Goal: Information Seeking & Learning: Learn about a topic

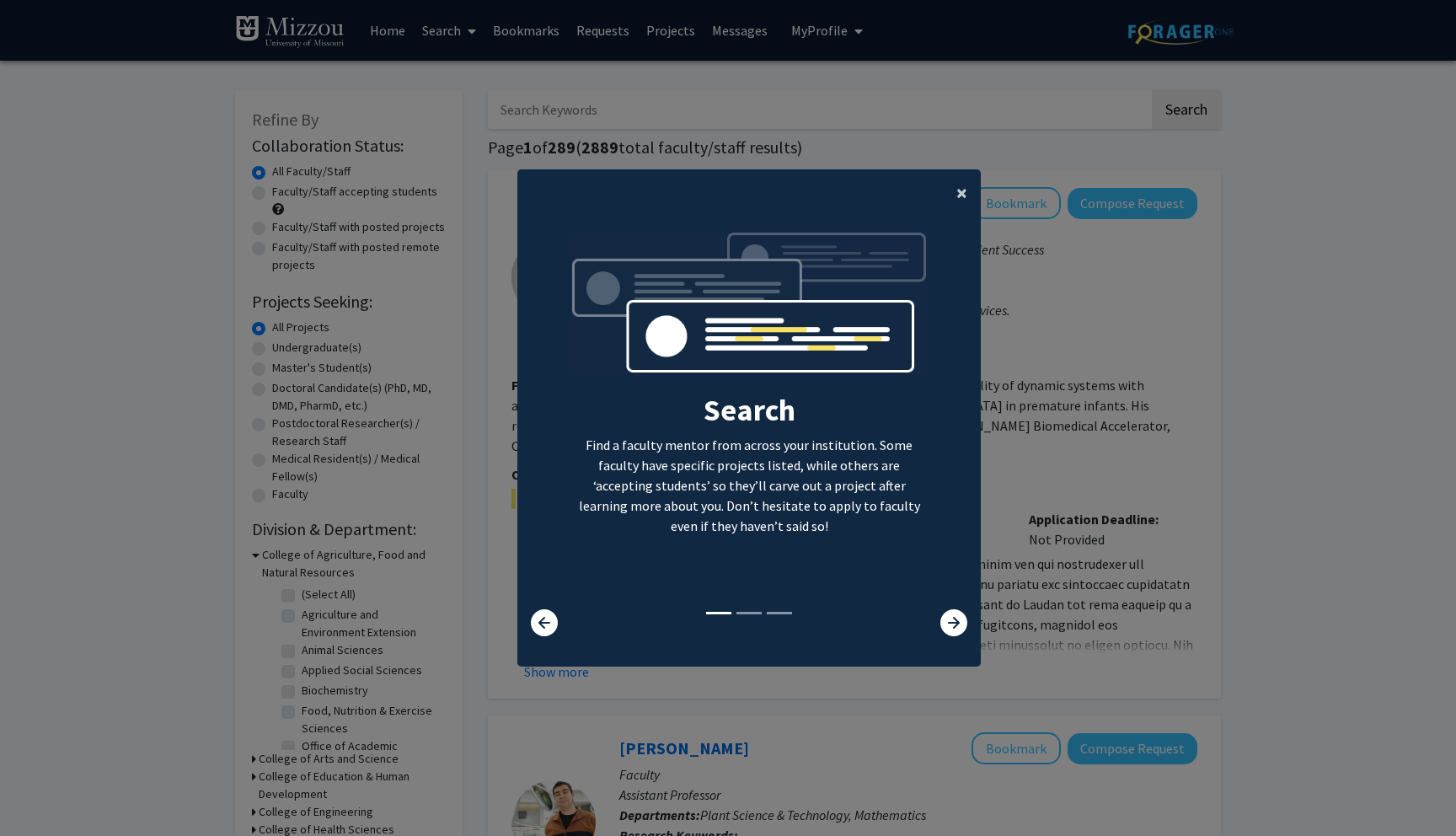
click at [964, 193] on span "×" at bounding box center [961, 193] width 11 height 26
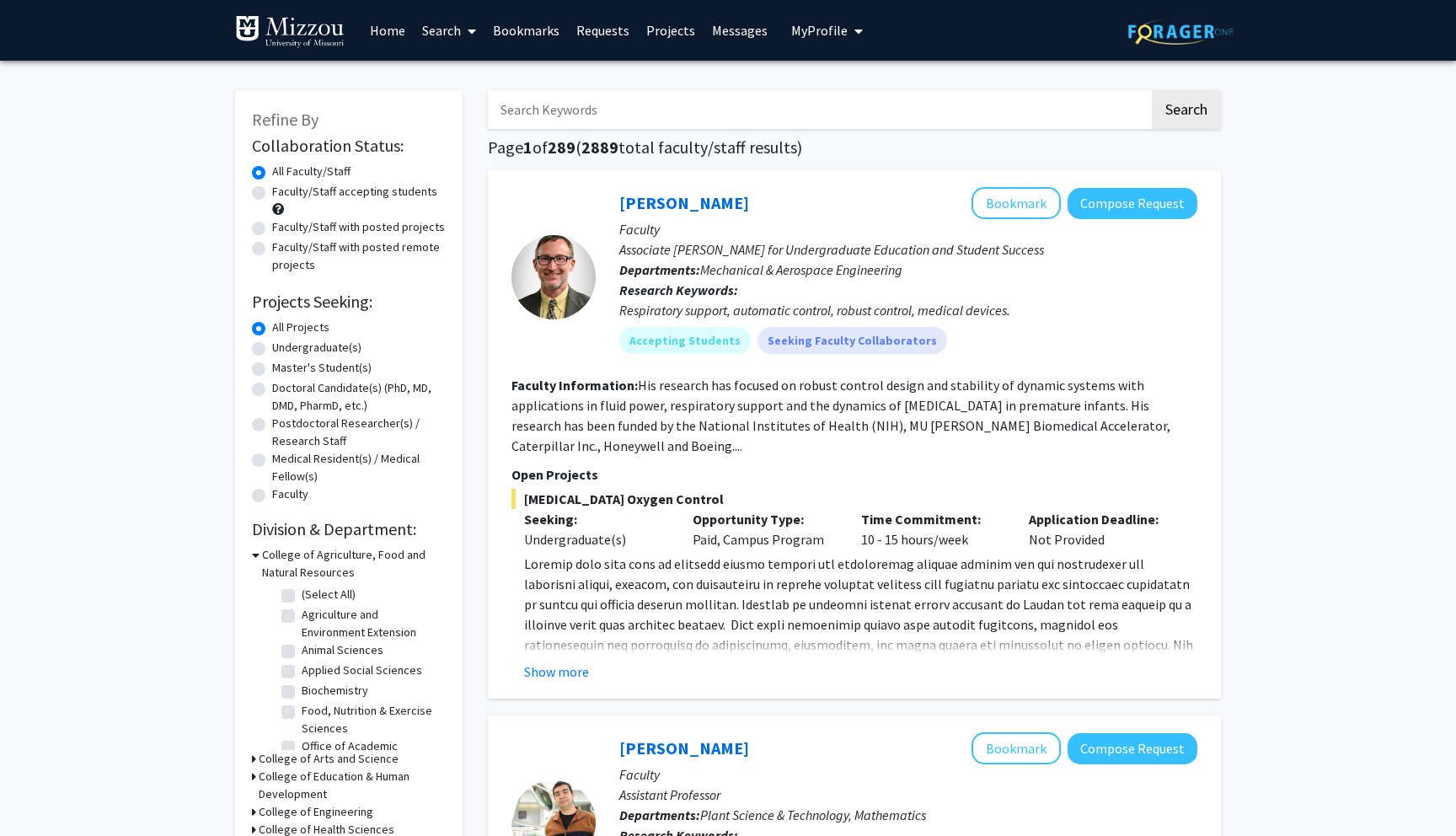
click at [743, 99] on input "Search Keywords" at bounding box center [818, 109] width 662 height 39
click at [1152, 90] on button "Search" at bounding box center [1187, 109] width 69 height 39
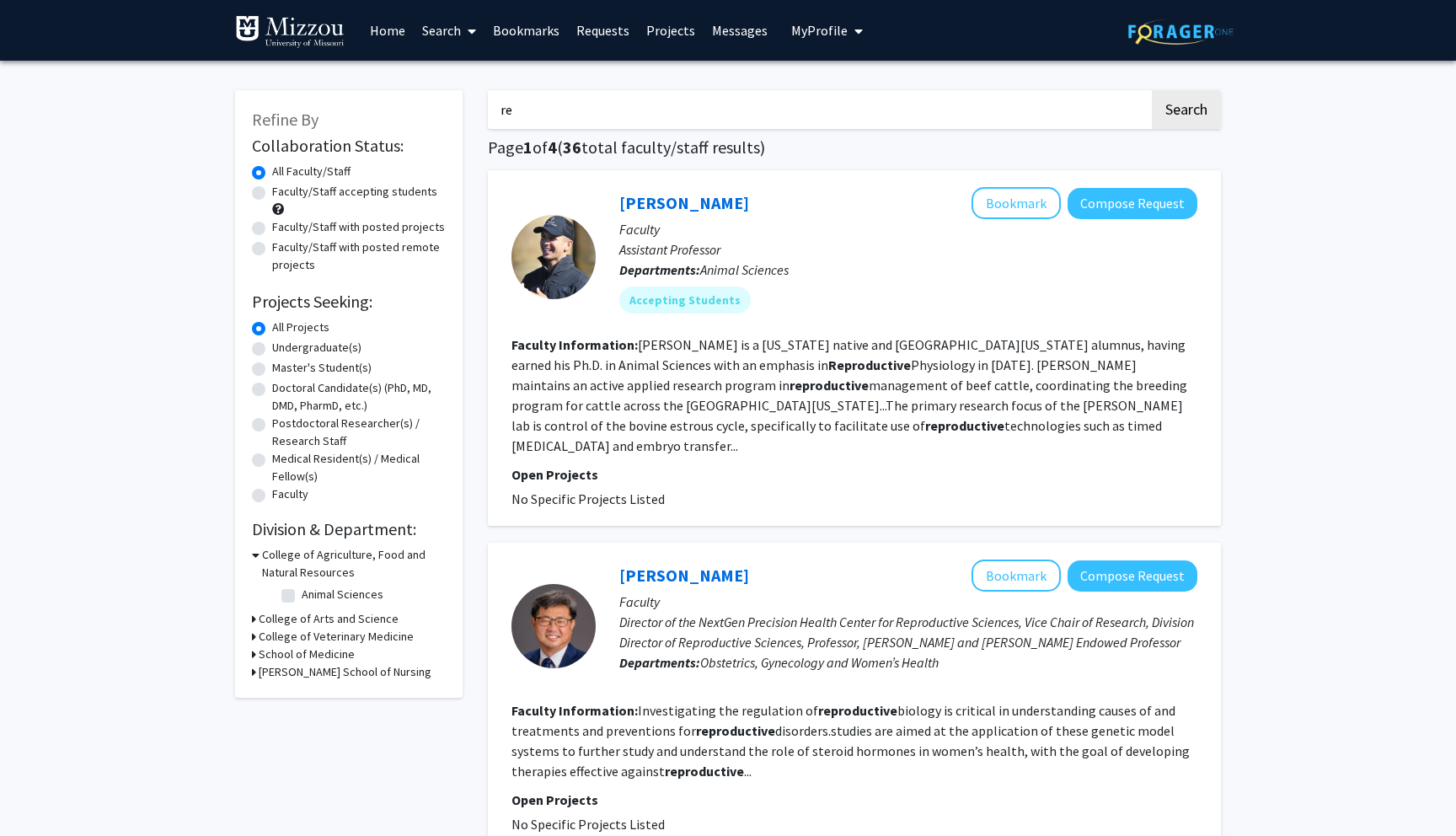
type input "r"
click at [272, 351] on label "Undergraduate(s)" at bounding box center [317, 348] width 89 height 18
click at [272, 350] on input "Undergraduate(s)" at bounding box center [277, 344] width 11 height 11
radio input "true"
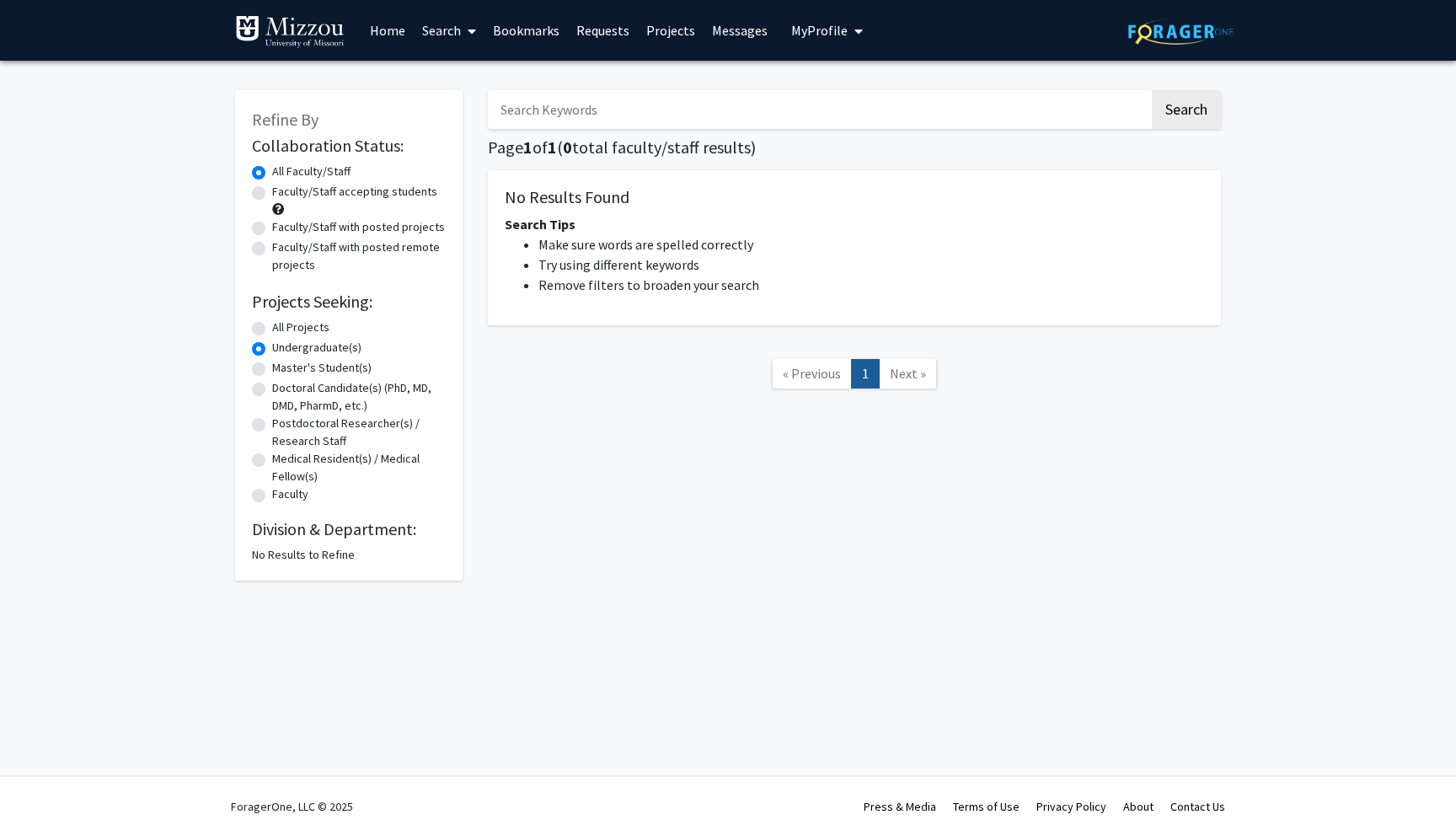
click at [657, 120] on input "Search Keywords" at bounding box center [818, 109] width 662 height 39
type input "ovary"
click at [1152, 90] on button "Search" at bounding box center [1187, 109] width 69 height 39
radio input "true"
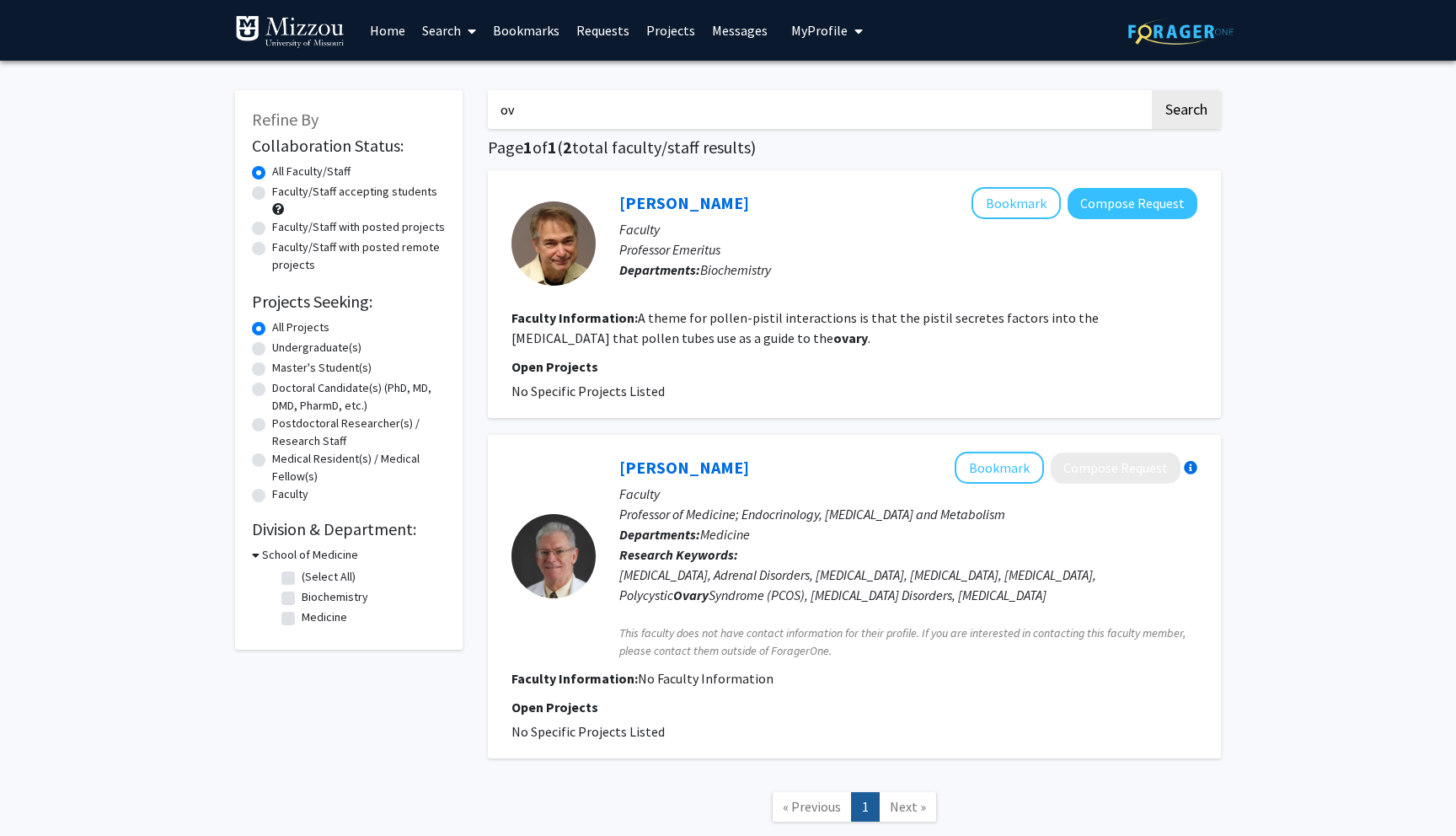
type input "o"
click at [1152, 90] on button "Search" at bounding box center [1187, 109] width 69 height 39
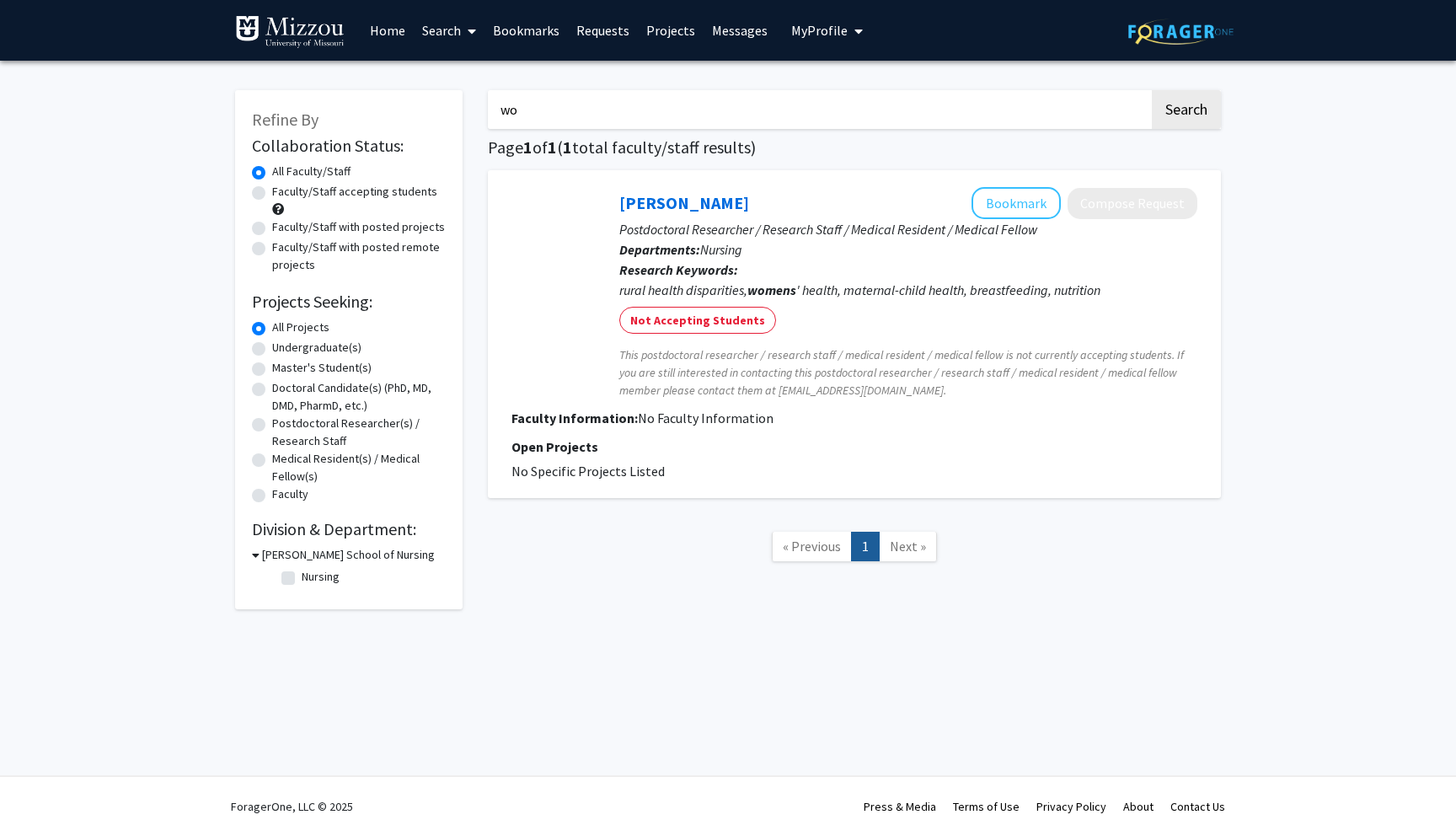
type input "w"
click at [456, 26] on link "Search" at bounding box center [449, 30] width 71 height 59
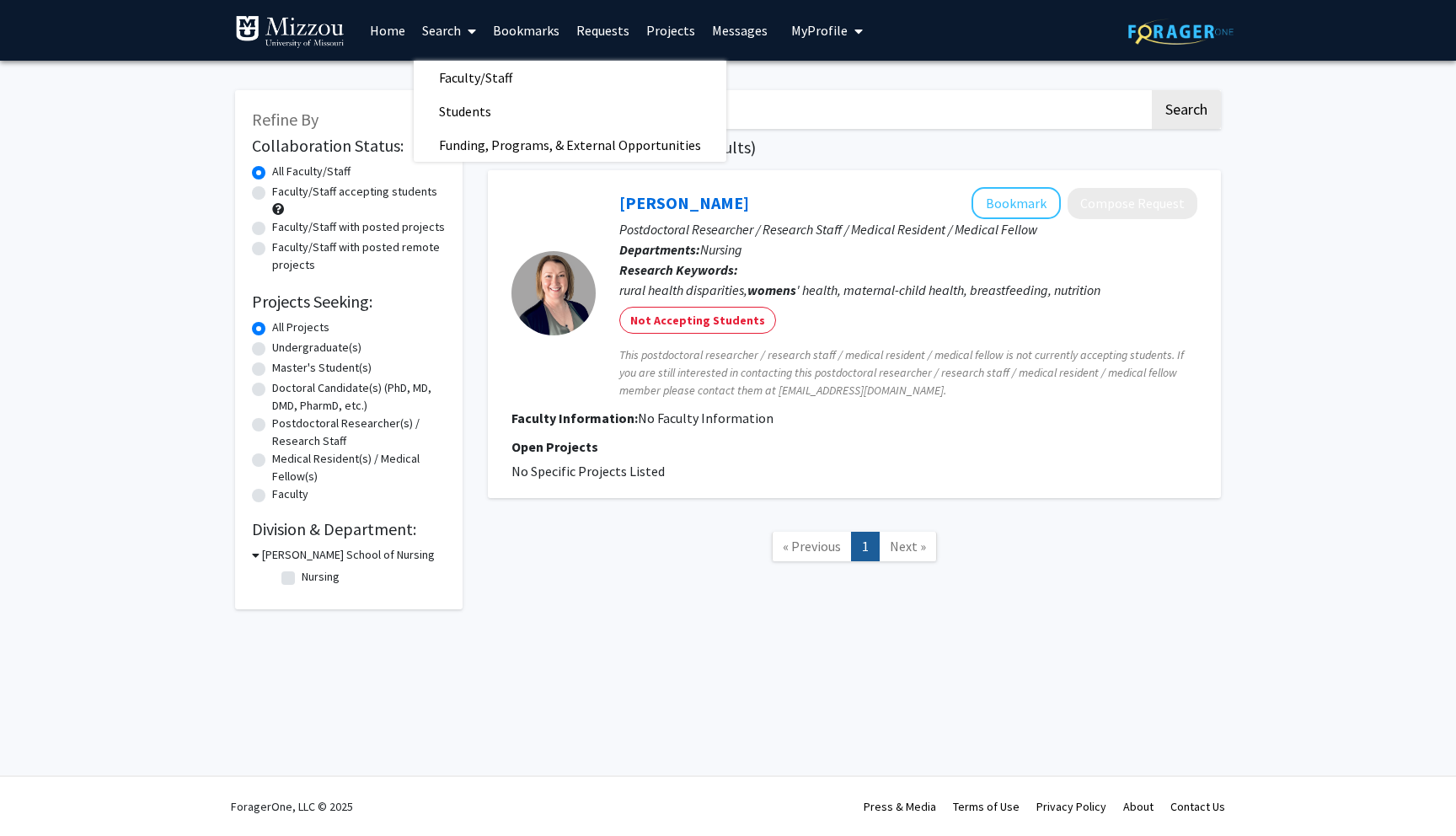
click at [484, 269] on div "Search Page 1 of 1 ( 1 total faculty/staff results) [PERSON_NAME] Bookmark Comp…" at bounding box center [854, 341] width 758 height 536
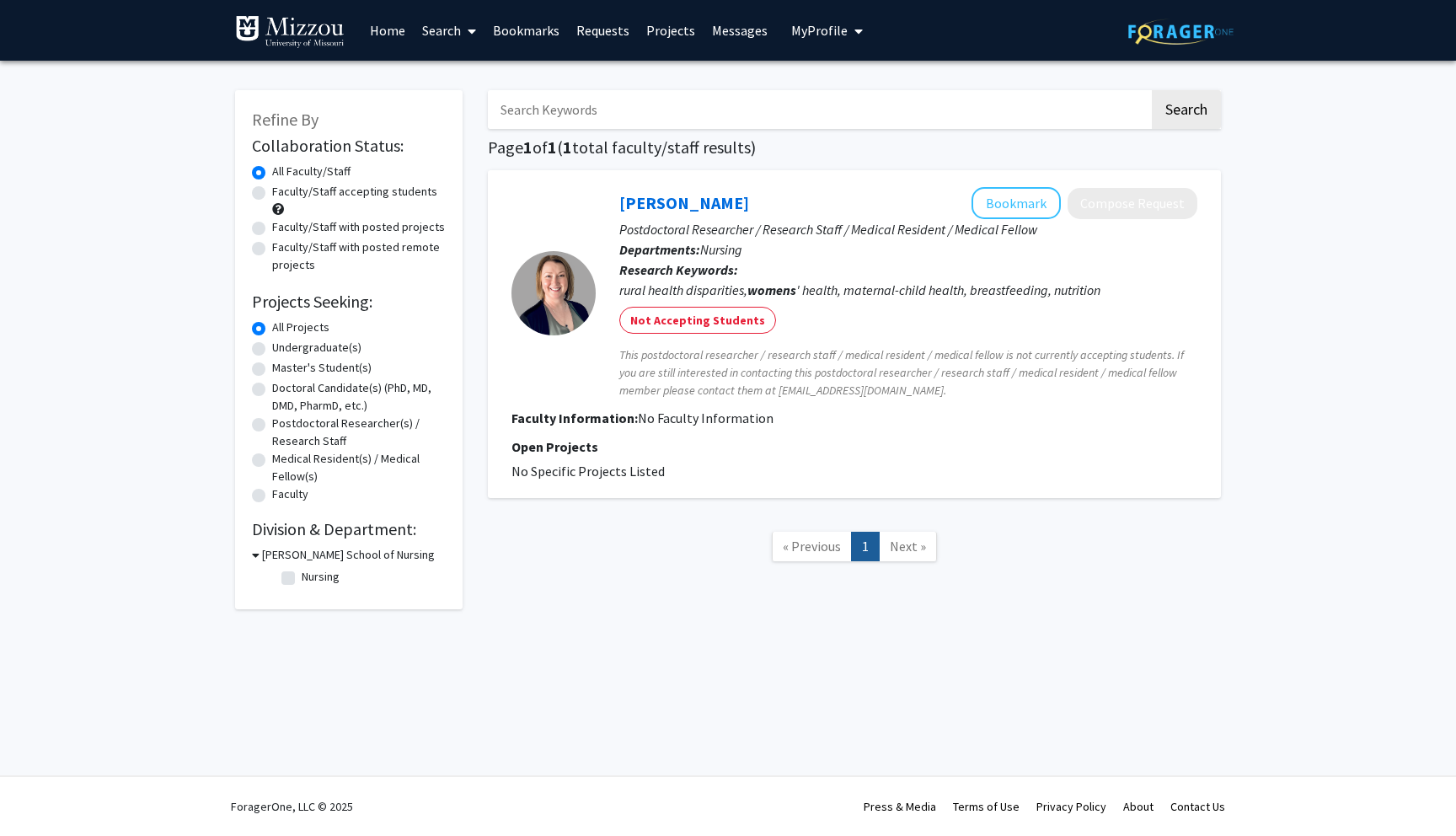
click at [589, 115] on input "Search Keywords" at bounding box center [818, 109] width 662 height 39
type input "p"
type input "reproductive"
click at [1152, 90] on button "Search" at bounding box center [1187, 109] width 69 height 39
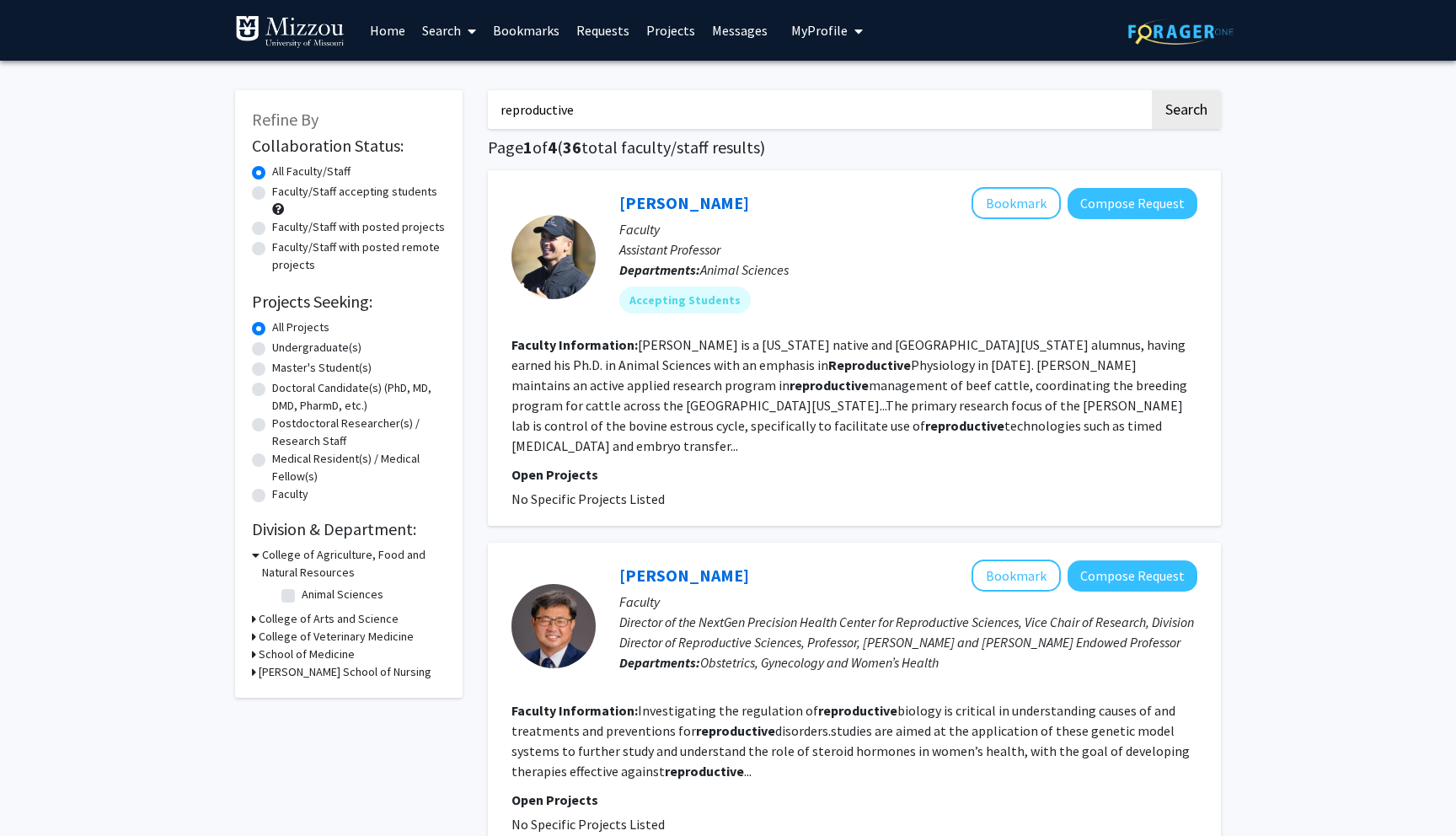
click at [635, 116] on input "reproductive" at bounding box center [818, 109] width 662 height 39
type input "[MEDICAL_DATA]"
click at [1152, 90] on button "Search" at bounding box center [1187, 109] width 69 height 39
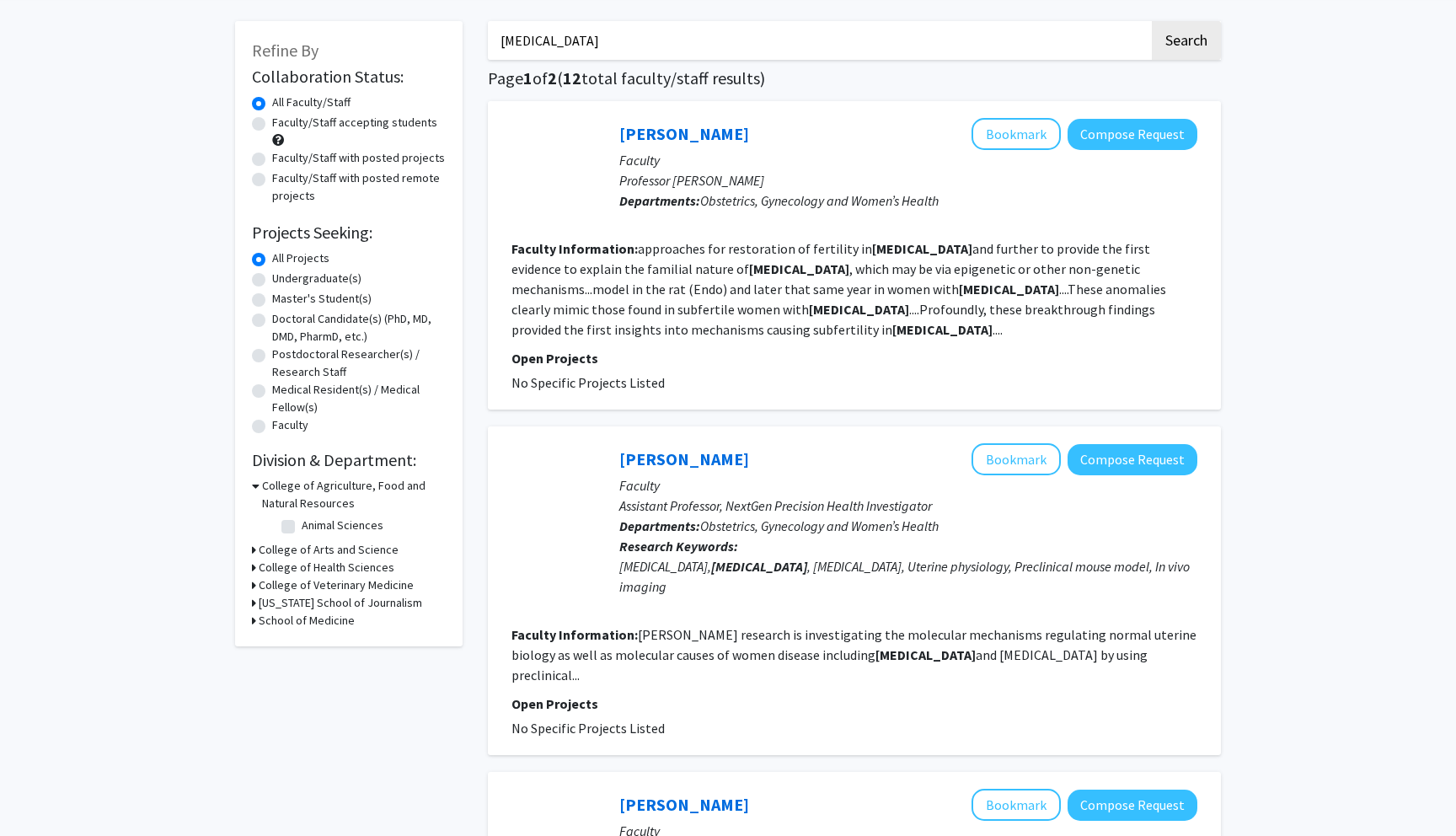
scroll to position [46, 0]
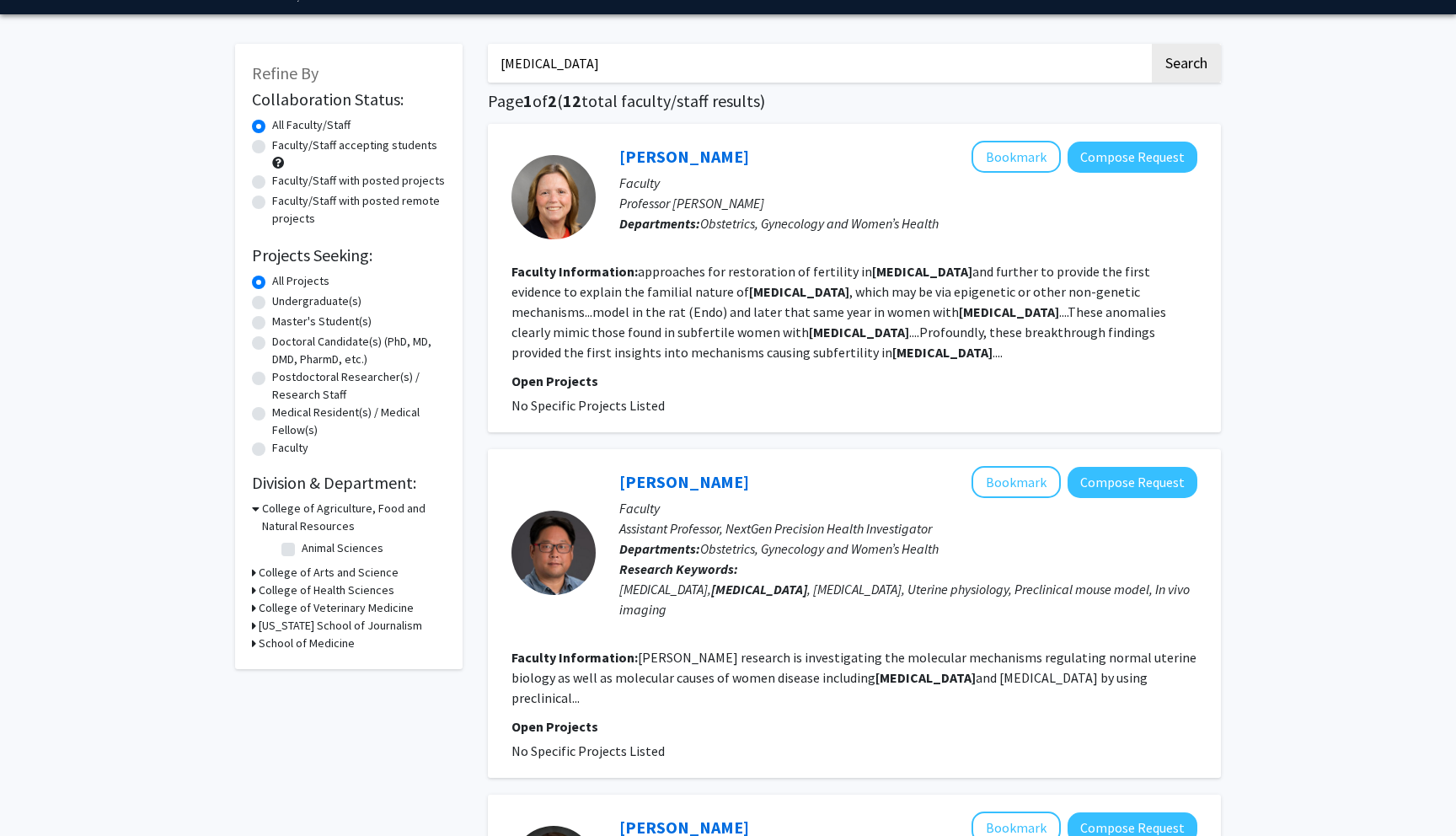
click at [272, 149] on label "Faculty/Staff accepting students" at bounding box center [355, 146] width 165 height 18
click at [272, 147] on input "Faculty/Staff accepting students" at bounding box center [277, 142] width 11 height 11
radio input "true"
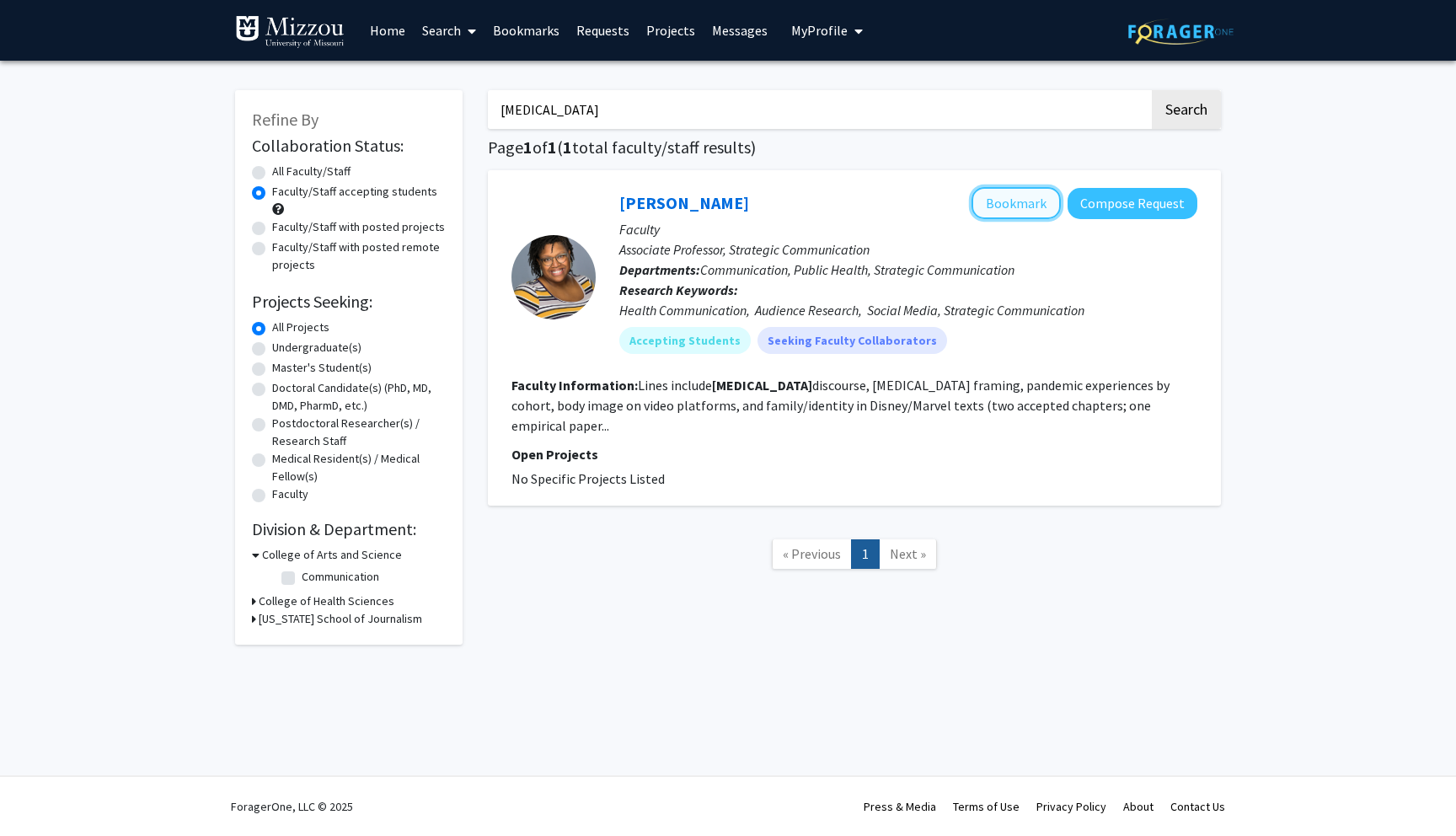
click at [1022, 215] on button "Bookmark" at bounding box center [1016, 202] width 89 height 32
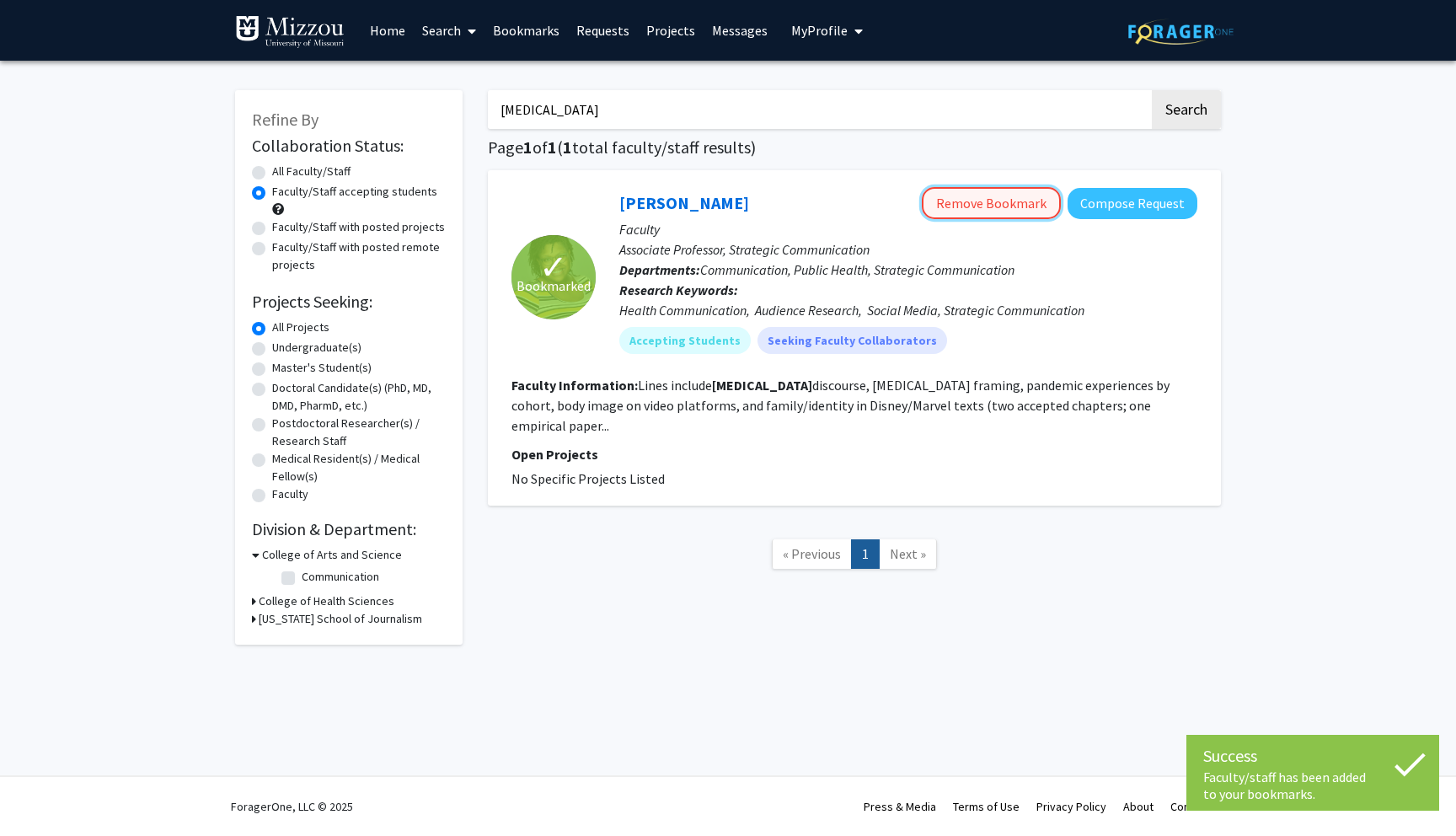
click at [1032, 214] on button "Remove Bookmark" at bounding box center [991, 202] width 139 height 32
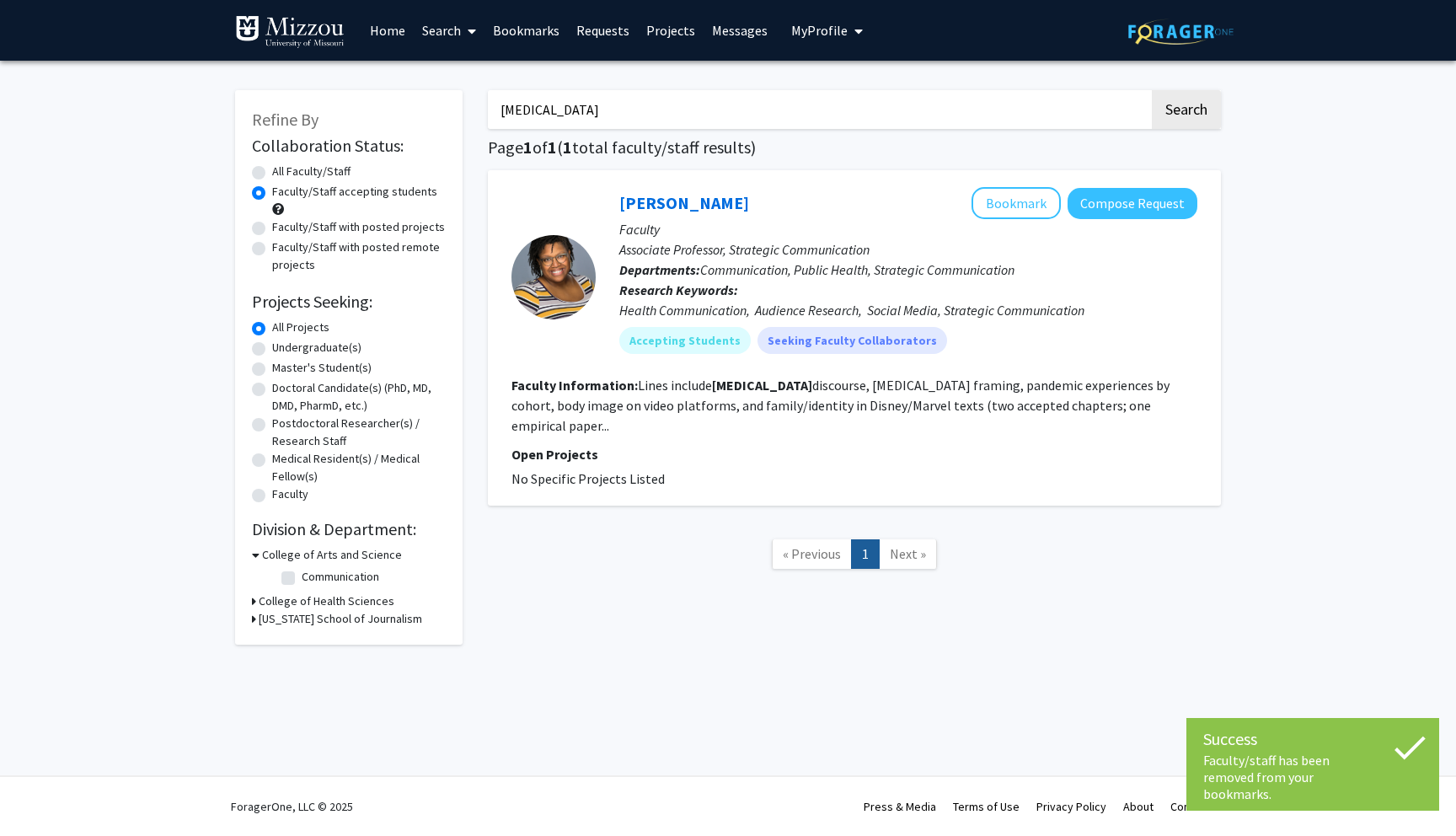
click at [667, 116] on input "[MEDICAL_DATA]" at bounding box center [818, 109] width 662 height 39
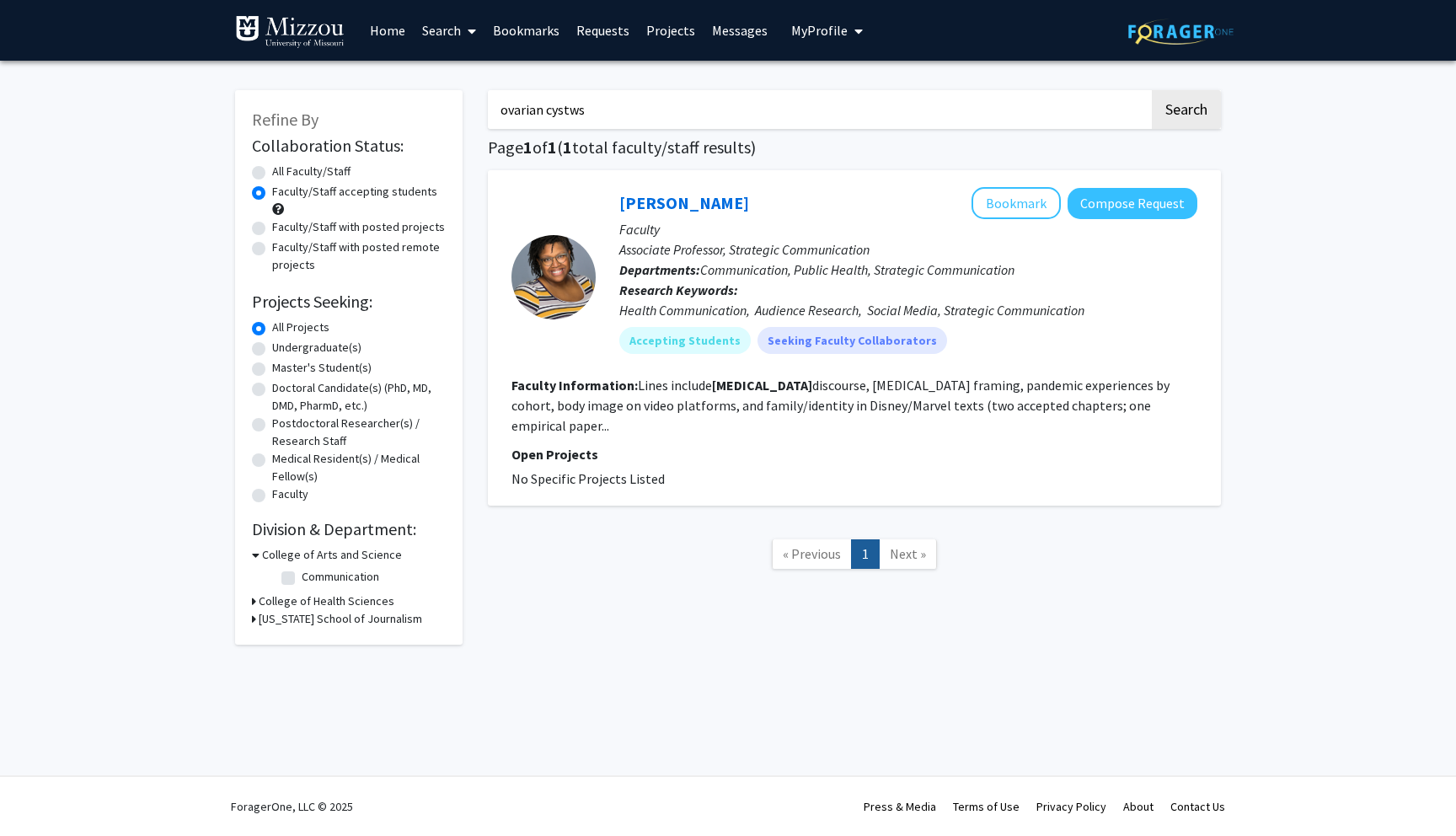
type input "ovarian cystws"
click at [1152, 90] on button "Search" at bounding box center [1187, 109] width 69 height 39
radio input "true"
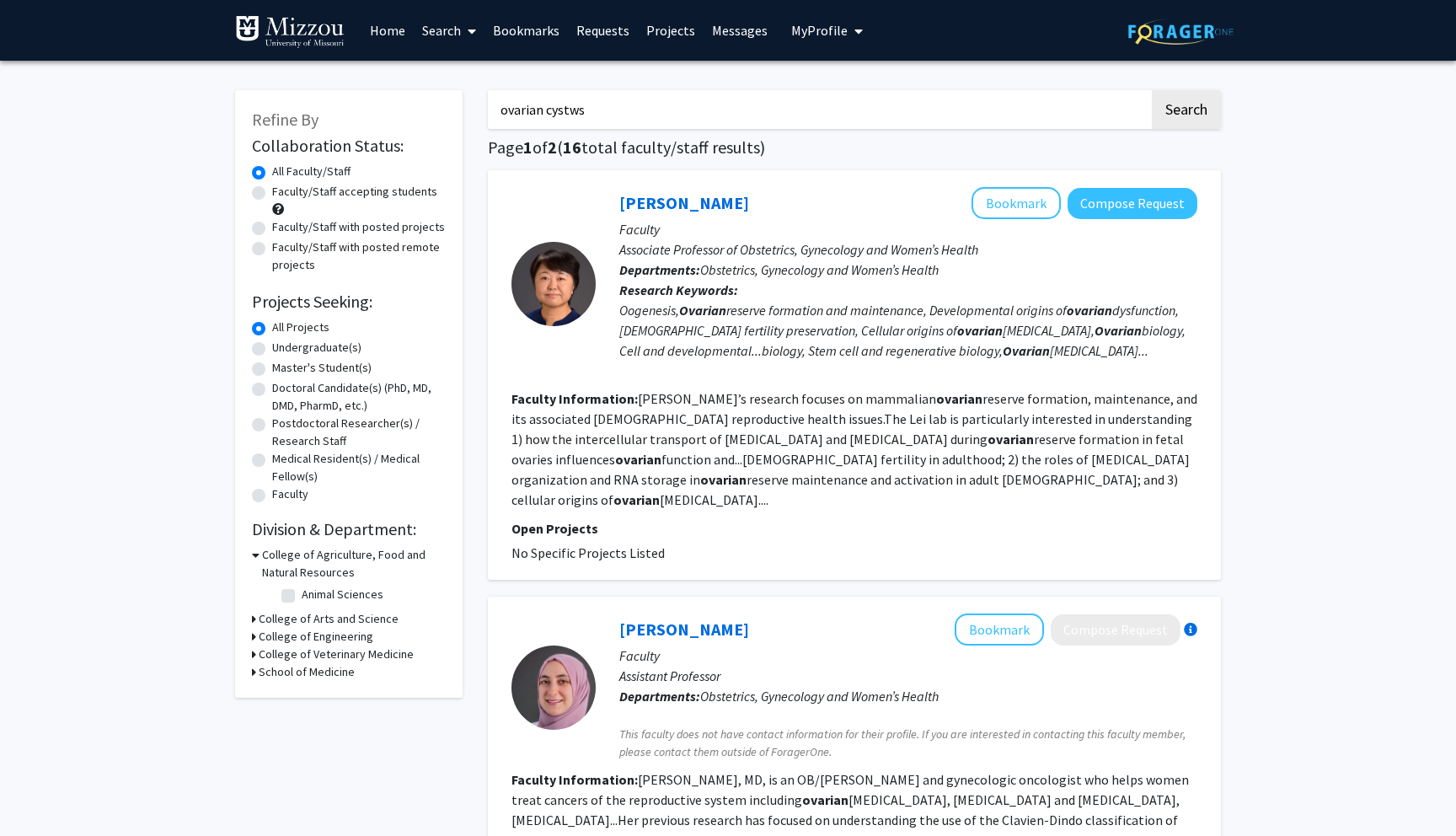
click at [737, 113] on input "ovarian cystws" at bounding box center [818, 109] width 662 height 39
type input "[MEDICAL_DATA]"
click at [1152, 90] on button "Search" at bounding box center [1187, 109] width 69 height 39
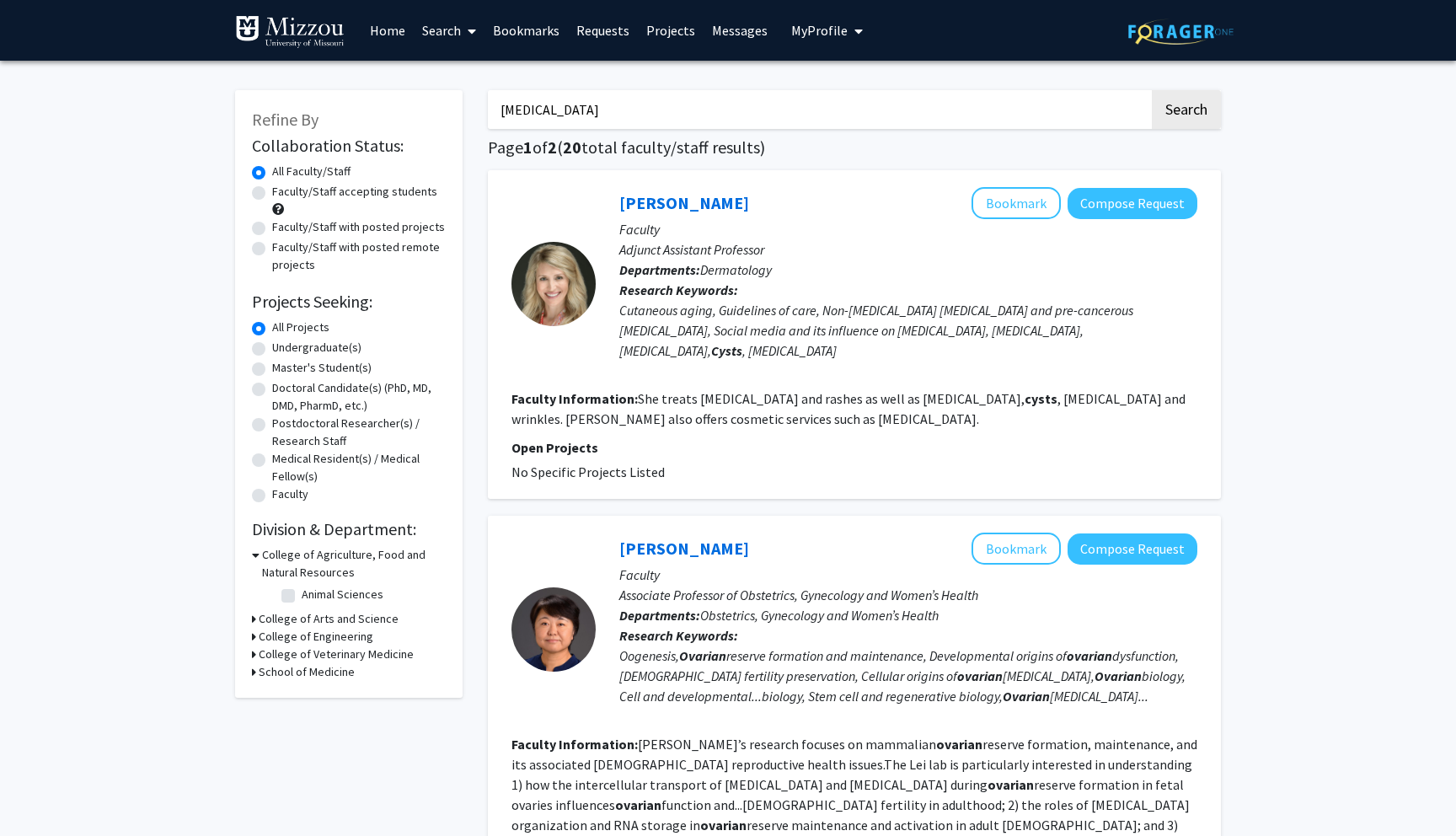
click at [272, 187] on label "Faculty/Staff accepting students" at bounding box center [355, 192] width 165 height 18
click at [272, 187] on input "Faculty/Staff accepting students" at bounding box center [277, 189] width 11 height 11
radio input "true"
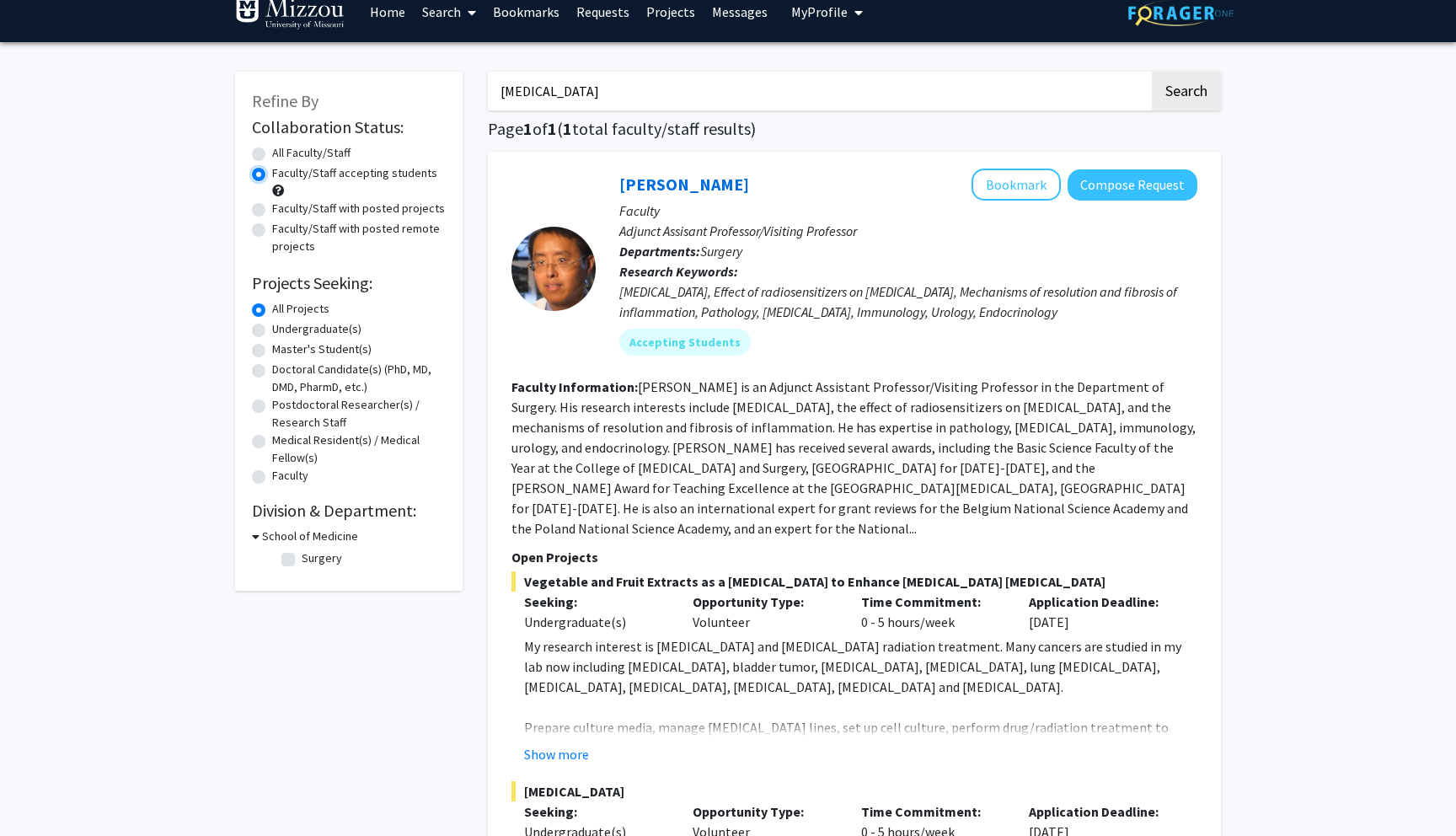
scroll to position [20, 0]
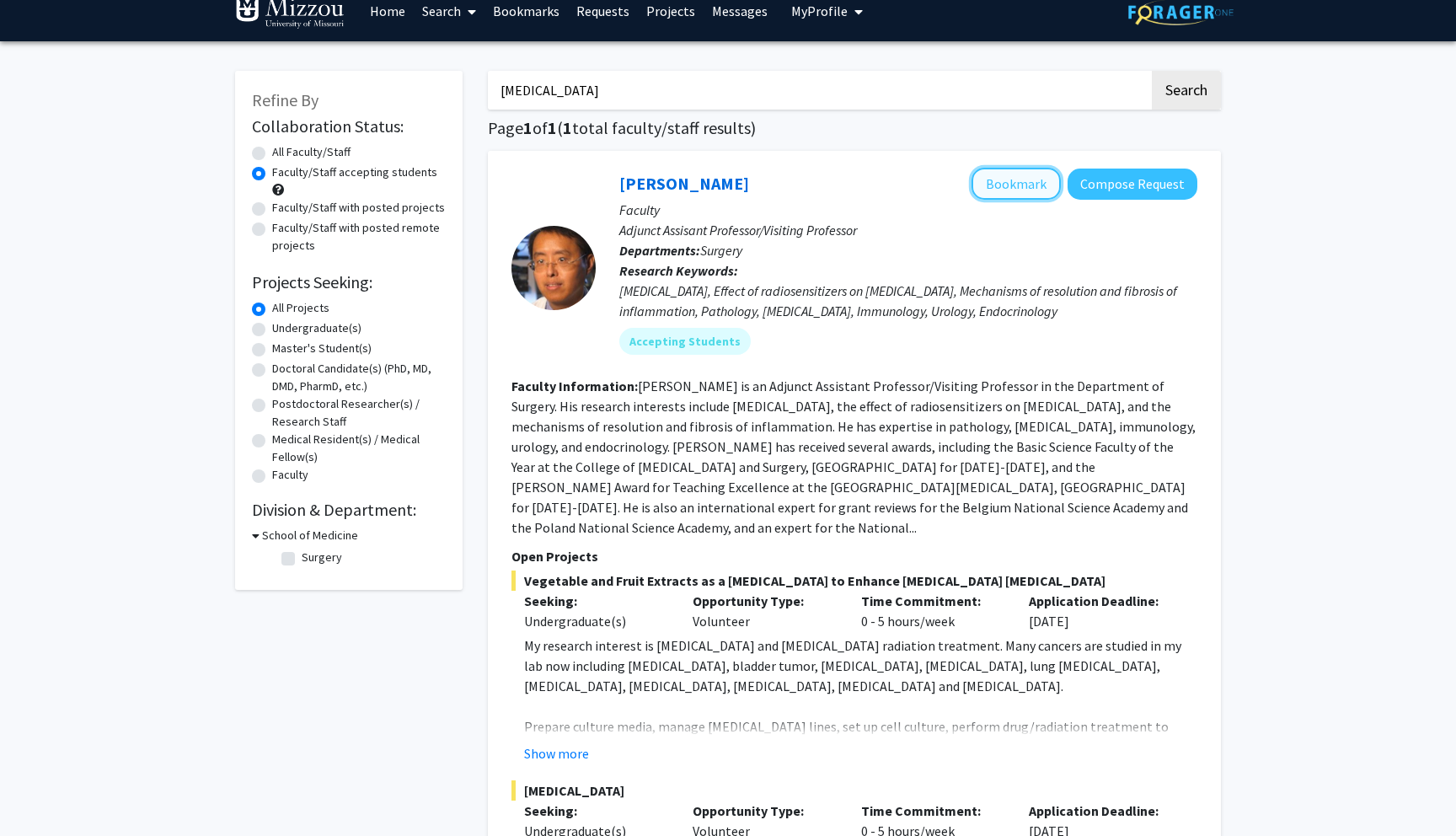
click at [1003, 181] on button "Bookmark" at bounding box center [1016, 183] width 89 height 32
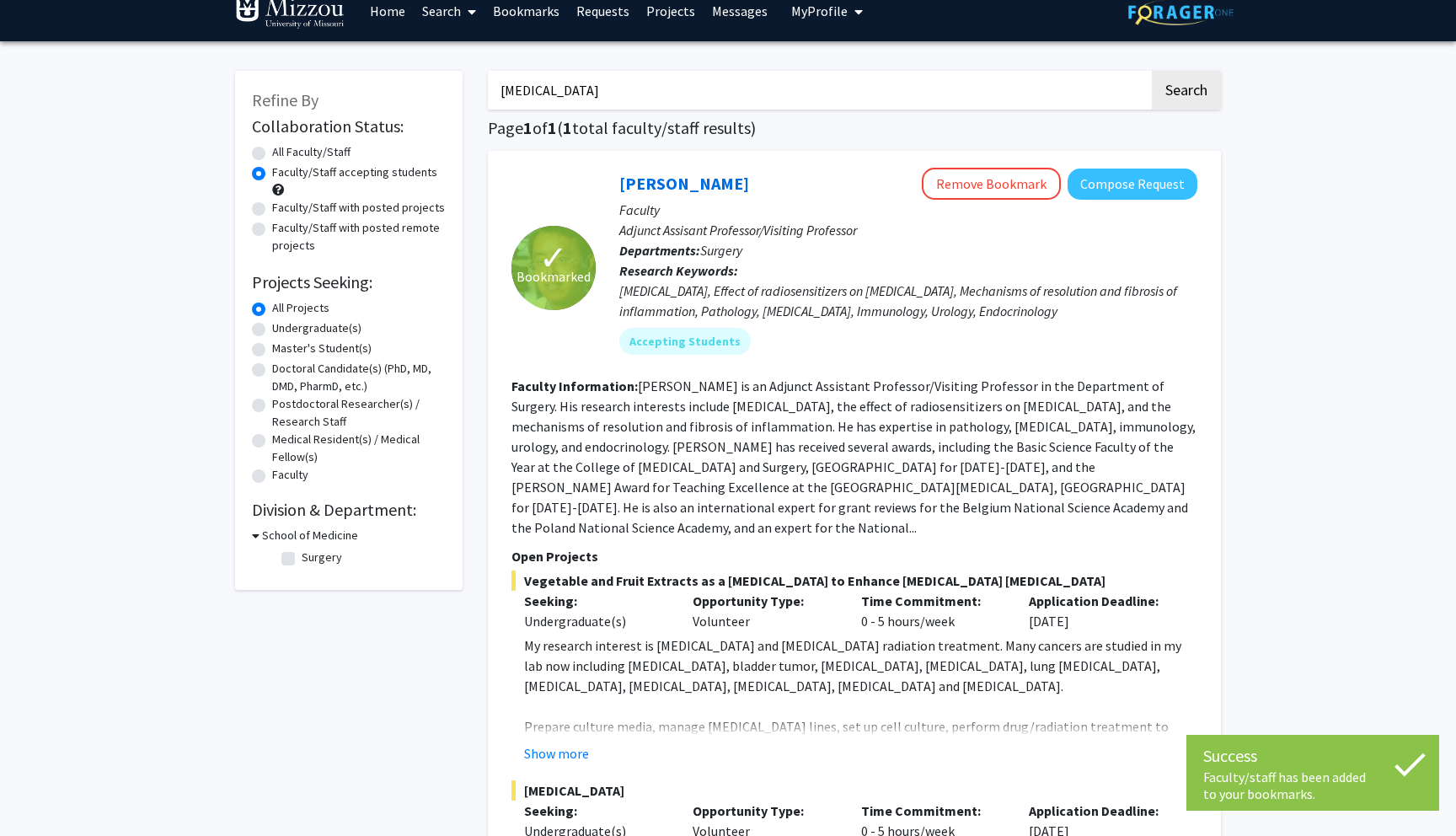
click at [583, 97] on input "[MEDICAL_DATA]" at bounding box center [818, 90] width 662 height 39
